Goal: Book appointment/travel/reservation

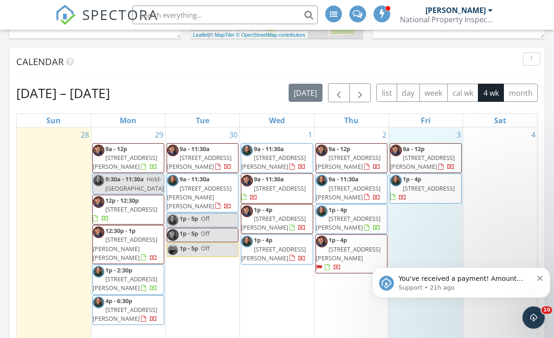
click at [411, 252] on div "3 9a - 12p [STREET_ADDRESS][PERSON_NAME] 1p - 4p [STREET_ADDRESS]" at bounding box center [426, 241] width 74 height 229
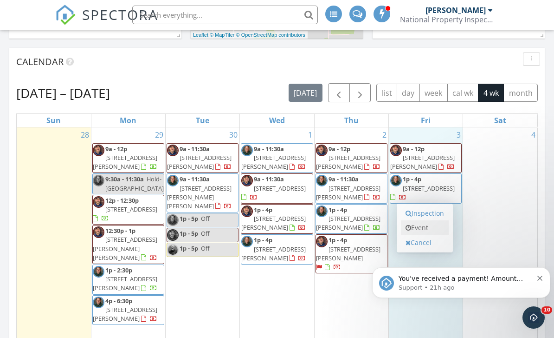
click at [420, 228] on link "Event" at bounding box center [425, 227] width 48 height 15
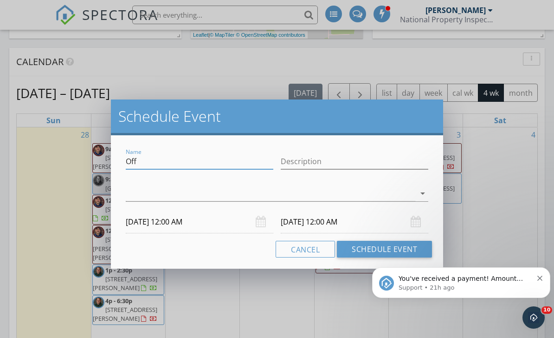
click at [163, 161] on input "Off" at bounding box center [200, 161] width 148 height 15
type input "O"
type input "Hold [PERSON_NAME]"
click at [422, 192] on icon "arrow_drop_down" at bounding box center [422, 193] width 11 height 11
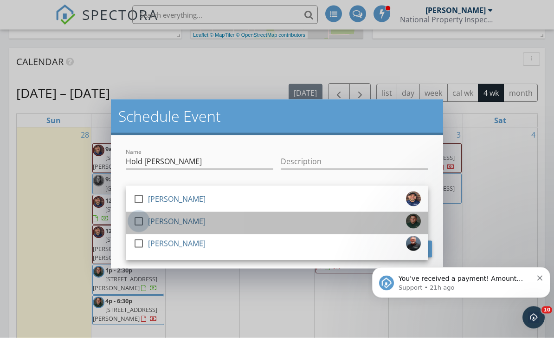
click at [139, 221] on div at bounding box center [139, 221] width 16 height 16
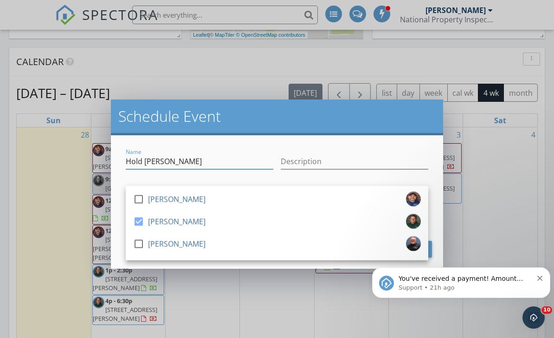
click at [211, 164] on input "Hold [PERSON_NAME]" at bounding box center [200, 161] width 148 height 15
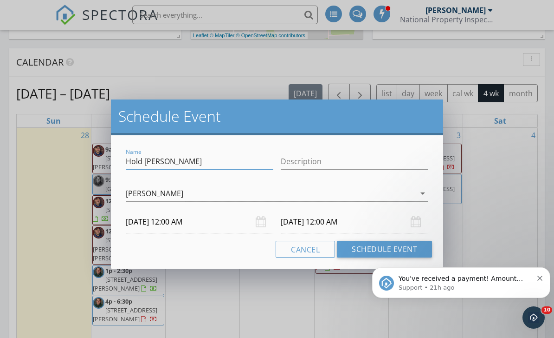
click at [167, 224] on input "[DATE] 12:00 AM" at bounding box center [200, 221] width 148 height 23
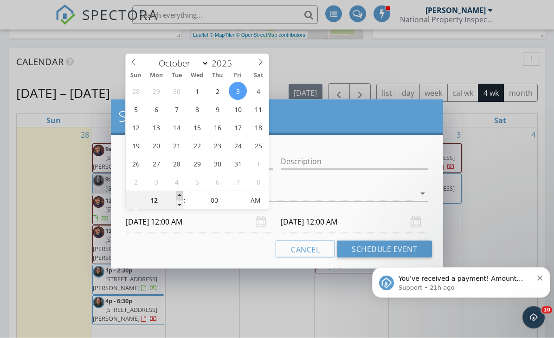
type input "01"
type input "[DATE] 1:00 AM"
click at [178, 195] on span at bounding box center [179, 195] width 6 height 9
type input "02"
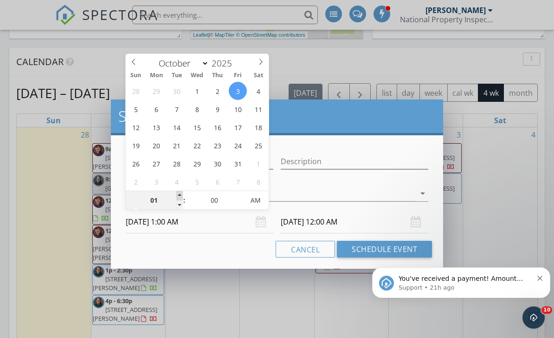
type input "[DATE] 2:00 AM"
click at [178, 195] on span at bounding box center [179, 195] width 6 height 9
type input "03"
type input "[DATE] 3:00 AM"
click at [178, 195] on span at bounding box center [179, 195] width 6 height 9
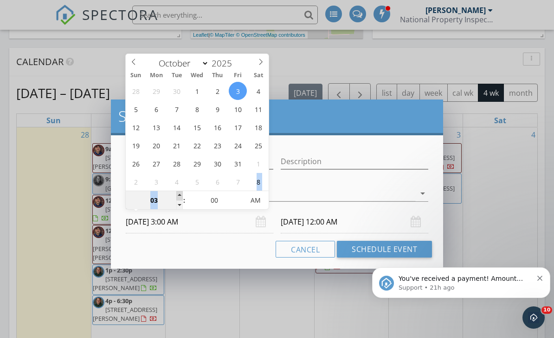
type input "04"
type input "[DATE] 4:00 AM"
click at [178, 195] on span at bounding box center [179, 195] width 6 height 9
type input "05"
type input "[DATE] 5:00 AM"
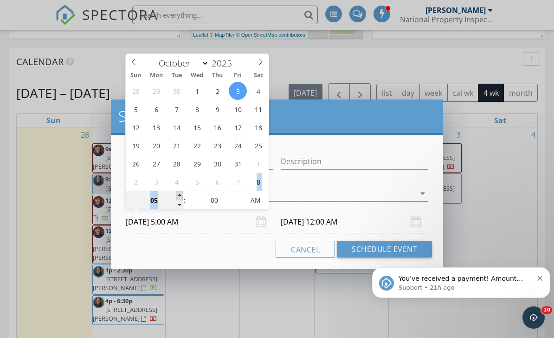
click at [178, 195] on span at bounding box center [179, 195] width 6 height 9
type input "06"
type input "[DATE] 6:00 AM"
click at [178, 195] on span at bounding box center [179, 195] width 6 height 9
type input "07"
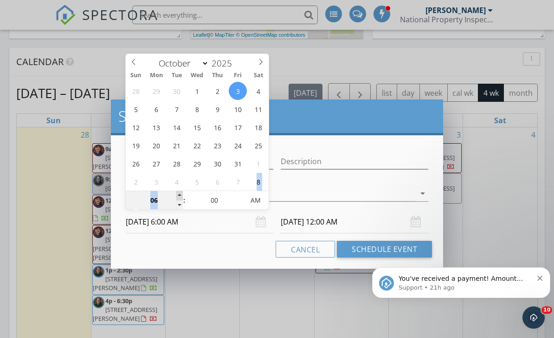
type input "[DATE] 7:00 AM"
click at [178, 195] on span at bounding box center [179, 195] width 6 height 9
type input "08"
type input "[DATE] 8:00 AM"
click at [178, 195] on span at bounding box center [179, 195] width 6 height 9
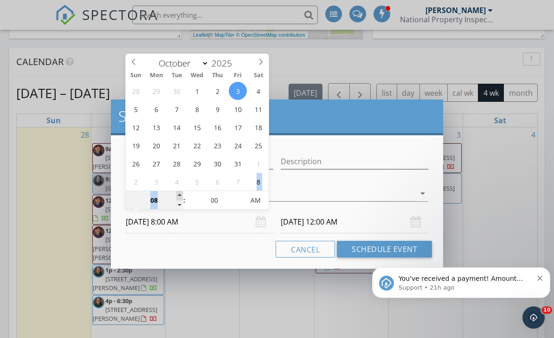
type input "08"
type input "[DATE] 8:00 AM"
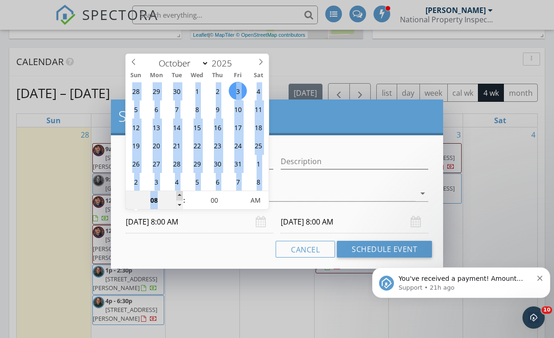
type input "09"
type input "[DATE] 9:00 AM"
click at [178, 195] on span at bounding box center [179, 195] width 6 height 9
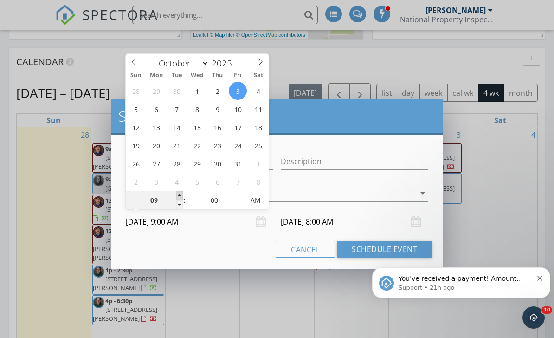
type input "09"
type input "[DATE] 9:00 AM"
click at [185, 258] on div "Name Hold [PERSON_NAME] Description check_box_outline_blank [PERSON_NAME] check…" at bounding box center [277, 201] width 332 height 133
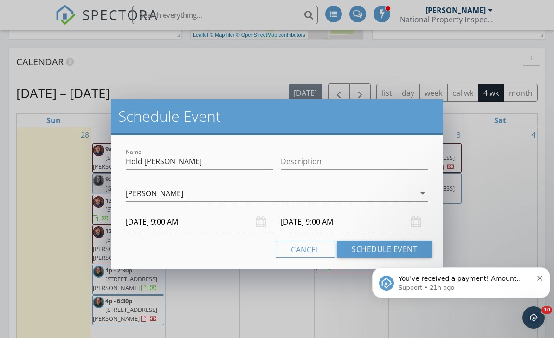
click at [313, 229] on input "[DATE] 9:00 AM" at bounding box center [355, 221] width 148 height 23
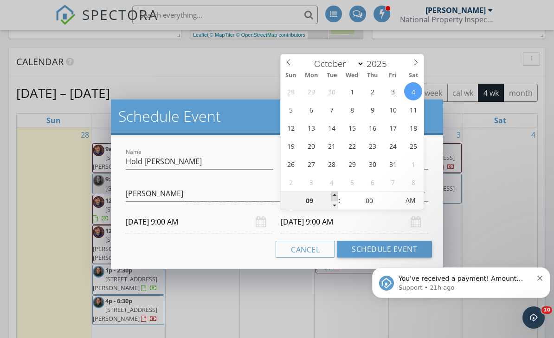
type input "10"
type input "[DATE] 10:00 AM"
click at [334, 195] on span at bounding box center [334, 195] width 6 height 9
type input "11"
type input "[DATE] 11:00 AM"
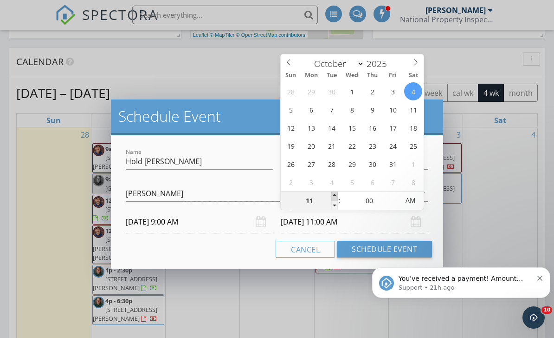
click at [334, 195] on span at bounding box center [334, 195] width 6 height 9
type input "12"
type input "[DATE] 12:00 PM"
click at [334, 195] on span at bounding box center [334, 195] width 6 height 9
click at [263, 257] on div "Cancel Schedule Event" at bounding box center [277, 248] width 310 height 17
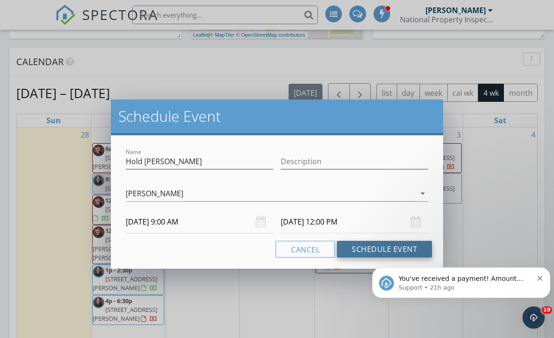
click at [396, 248] on button "Schedule Event" at bounding box center [384, 248] width 95 height 17
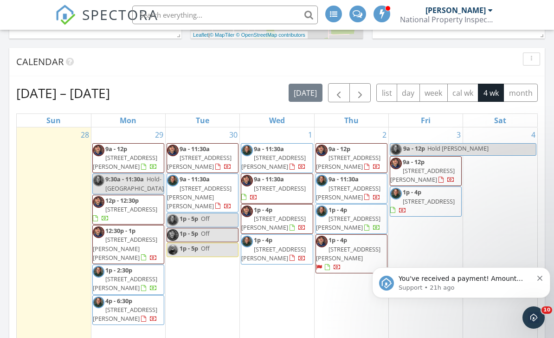
click at [470, 149] on span "Hold [PERSON_NAME]" at bounding box center [458, 148] width 61 height 8
select select "9"
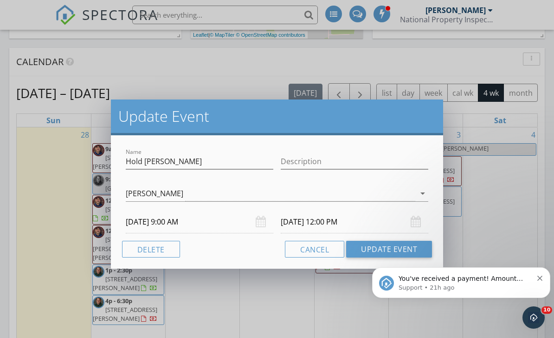
click at [313, 224] on input "[DATE] 12:00 PM" at bounding box center [355, 221] width 148 height 23
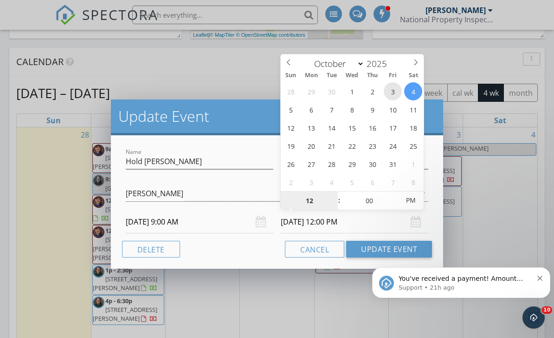
type input "[DATE] 12:00 PM"
click at [256, 249] on div "Cancel Update Event" at bounding box center [277, 248] width 310 height 17
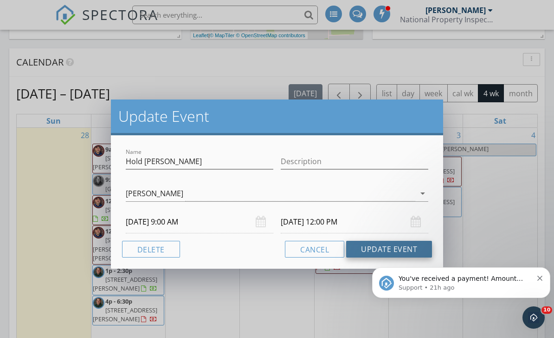
scroll to position [370, 0]
click at [374, 251] on button "Update Event" at bounding box center [389, 248] width 86 height 17
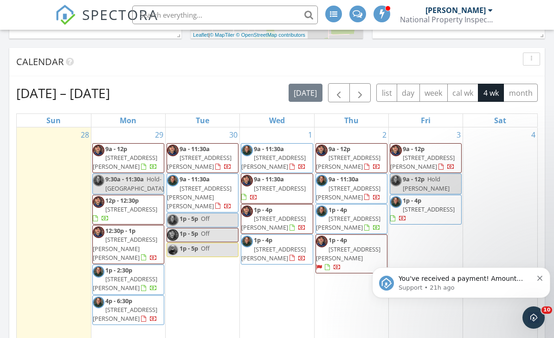
click at [364, 248] on span "[STREET_ADDRESS][PERSON_NAME]" at bounding box center [348, 253] width 65 height 17
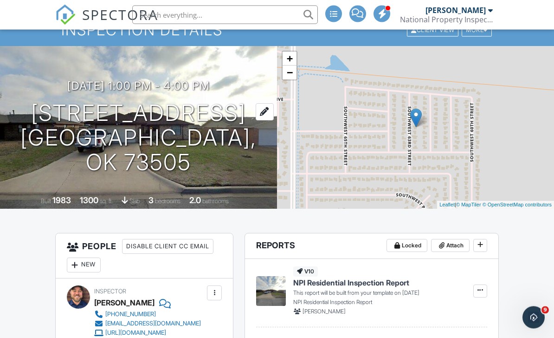
scroll to position [49, 0]
click at [122, 137] on h1 "614 SW 63rd St Lawton, OK 73505" at bounding box center [138, 137] width 247 height 73
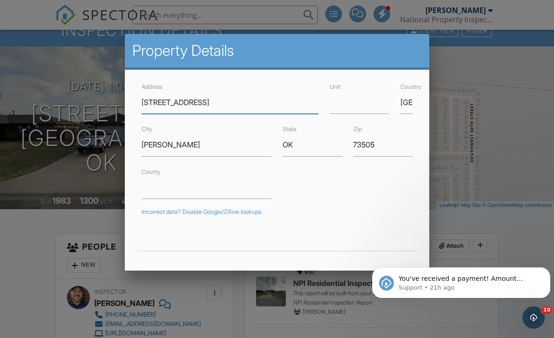
scroll to position [0, 0]
click at [46, 218] on div at bounding box center [277, 165] width 554 height 422
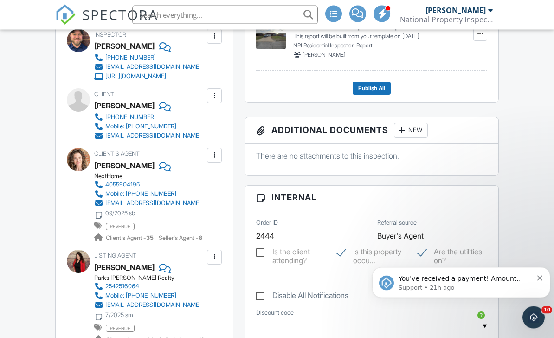
scroll to position [306, 0]
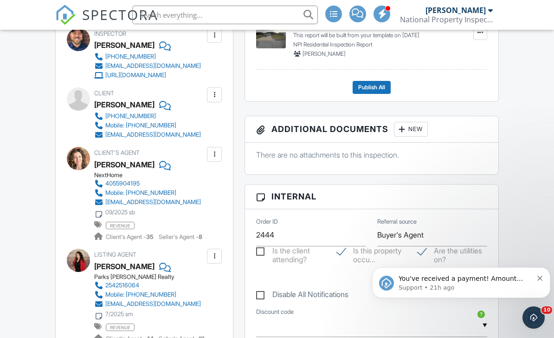
click at [539, 278] on icon "Dismiss notification" at bounding box center [540, 277] width 5 height 5
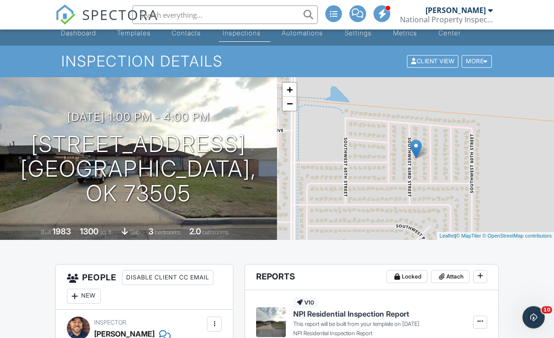
scroll to position [6, 0]
